Goal: Find specific page/section: Find specific page/section

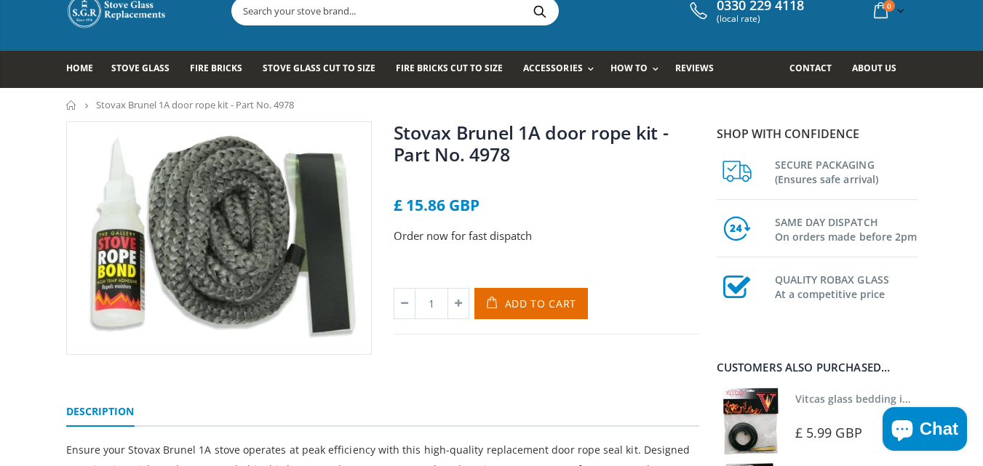
scroll to position [73, 0]
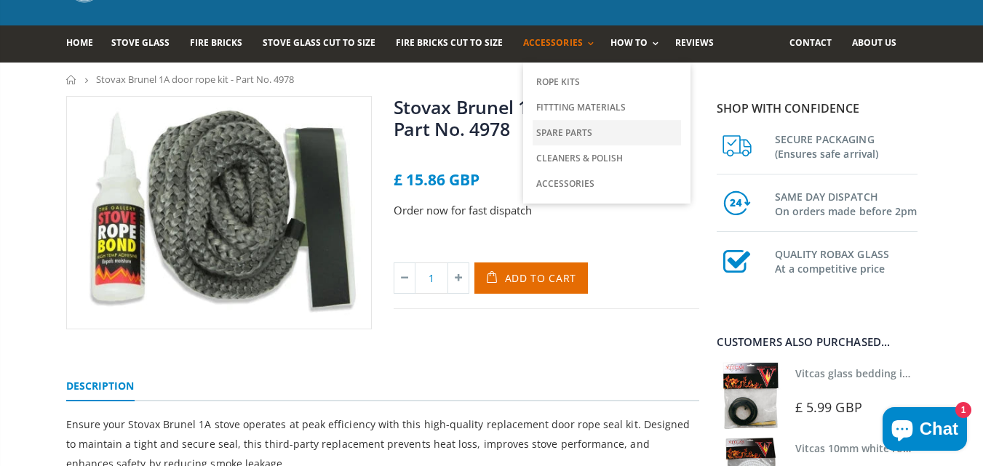
click at [556, 130] on link "Spare Parts" at bounding box center [607, 132] width 148 height 25
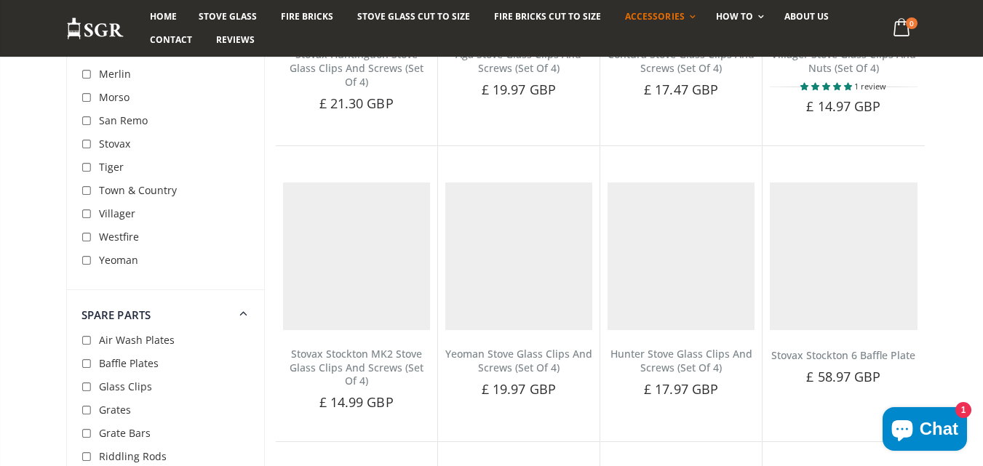
scroll to position [556, 0]
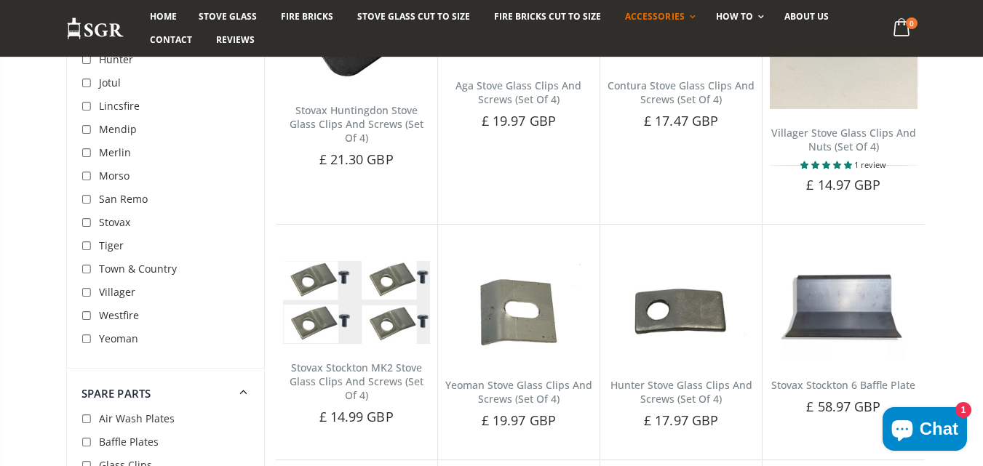
click at [87, 222] on input "checkbox" at bounding box center [88, 223] width 15 height 15
checkbox input "true"
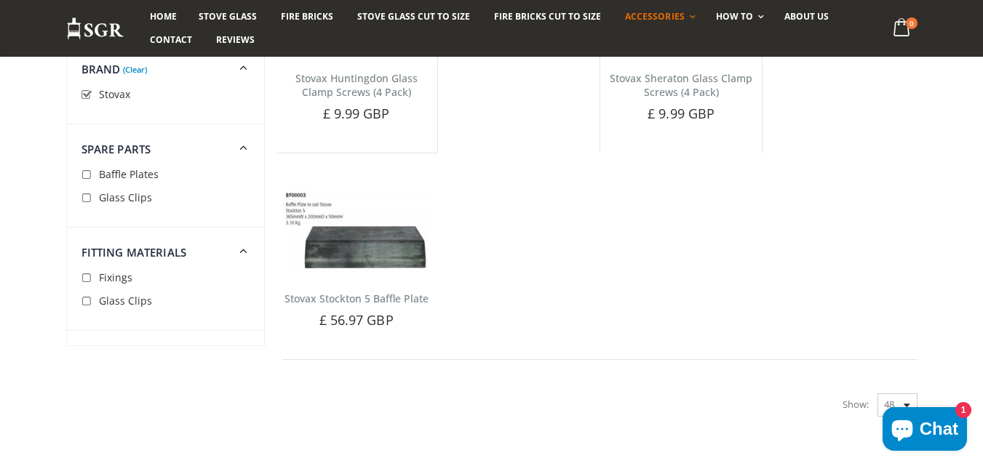
scroll to position [556, 0]
